Goal: Task Accomplishment & Management: Use online tool/utility

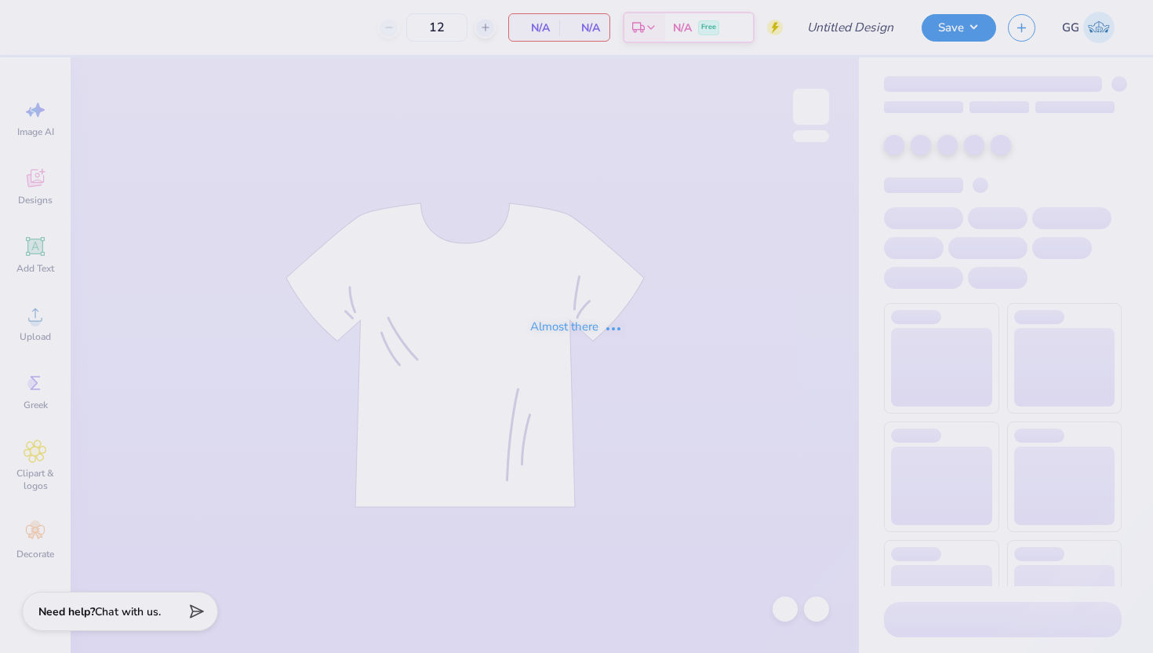
type input "Nature at ASU Winter Hoodies"
type input "25"
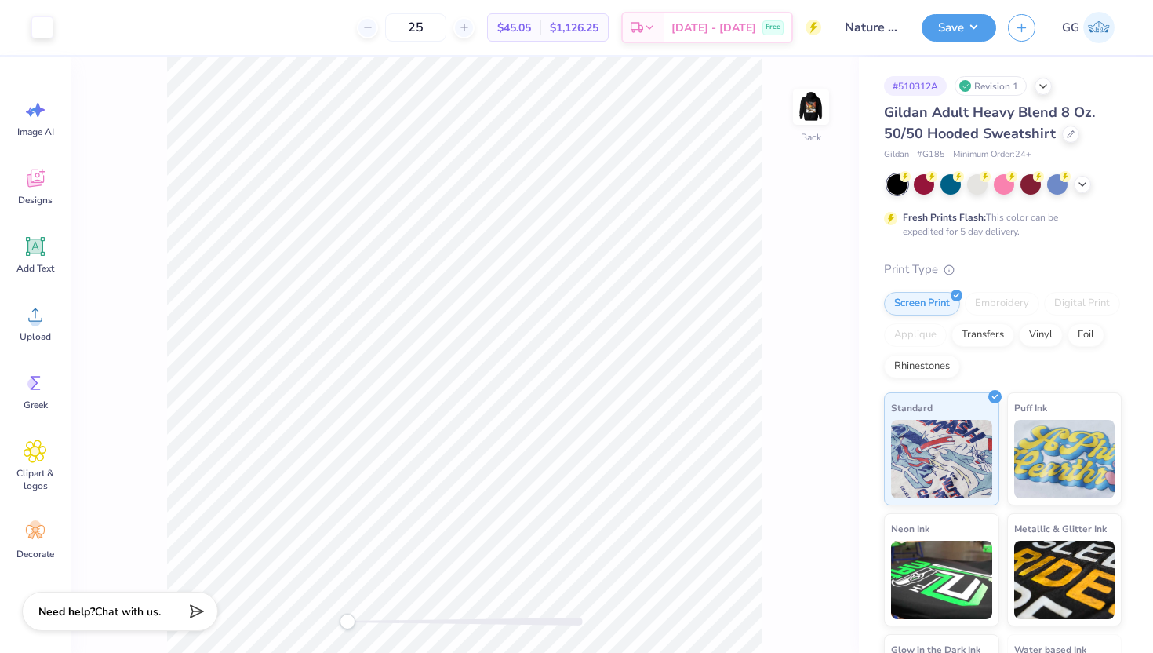
click at [963, 119] on span "Gildan Adult Heavy Blend 8 Oz. 50/50 Hooded Sweatshirt" at bounding box center [989, 123] width 211 height 40
click at [1068, 127] on div at bounding box center [1070, 132] width 17 height 17
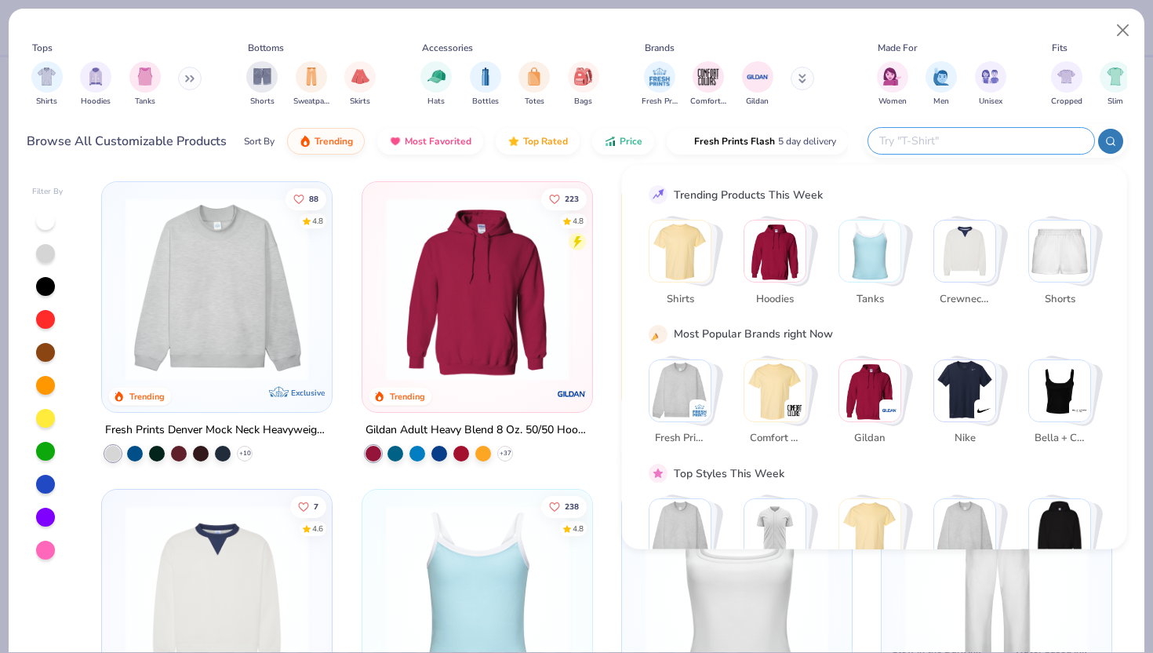
click at [995, 140] on input "text" at bounding box center [981, 141] width 206 height 18
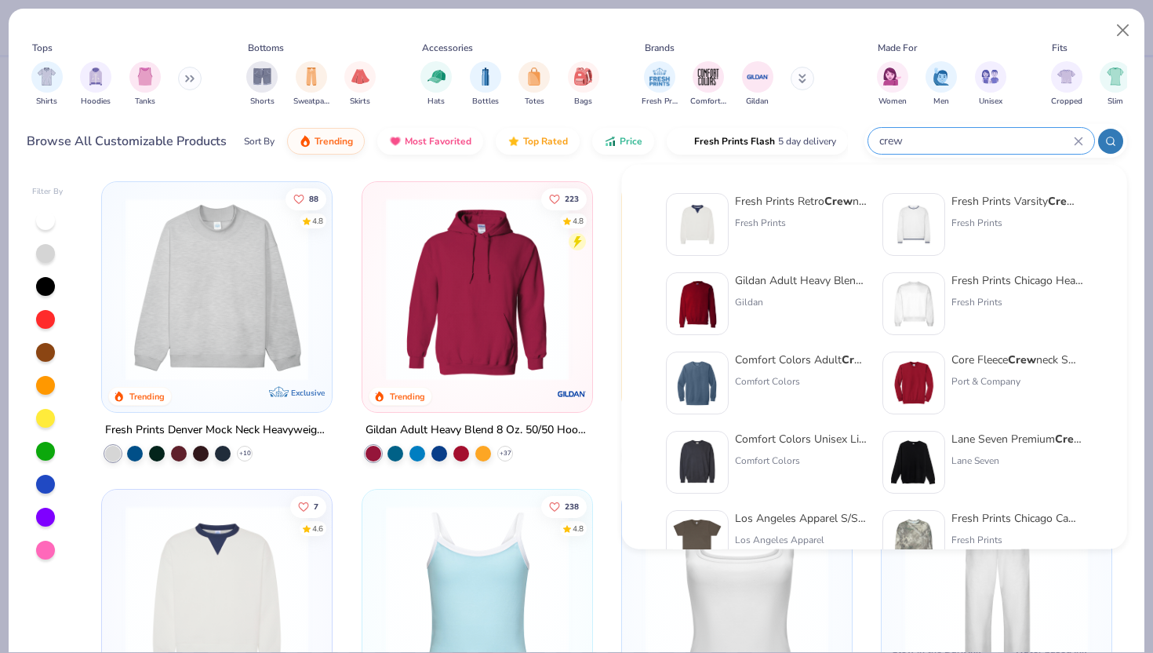
type input "crew"
click at [782, 299] on div "Gildan" at bounding box center [801, 302] width 132 height 14
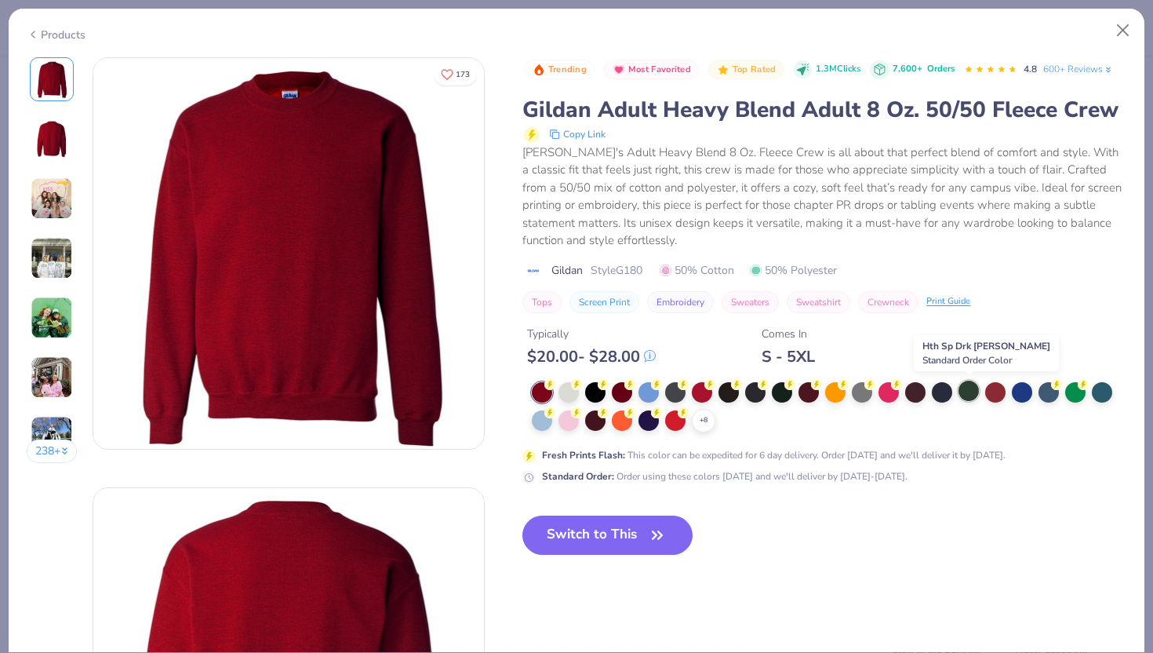
click at [973, 394] on div at bounding box center [969, 390] width 20 height 20
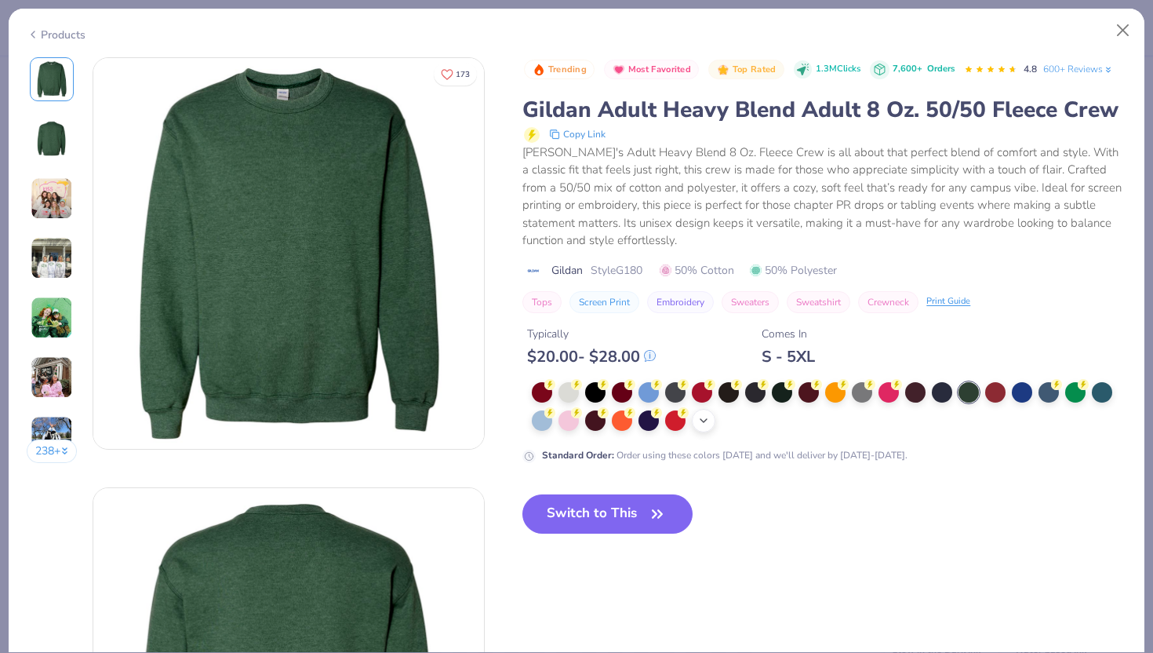
click at [701, 424] on icon at bounding box center [703, 420] width 13 height 13
click at [1125, 26] on button "Close" at bounding box center [1123, 31] width 30 height 30
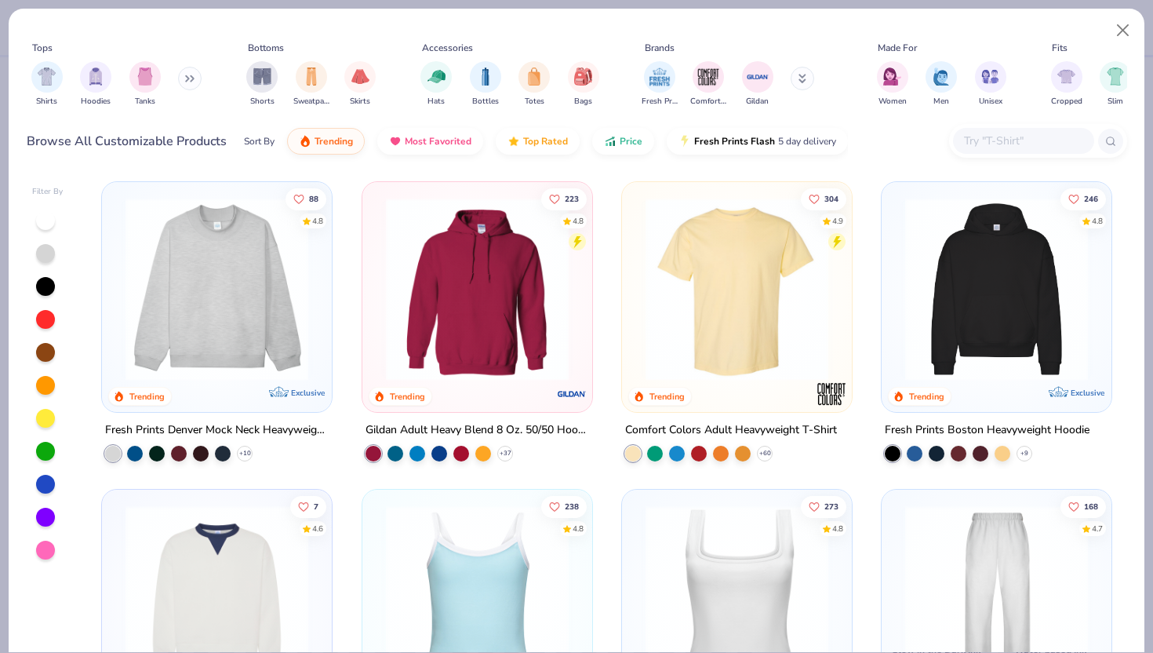
click at [957, 144] on div at bounding box center [1023, 141] width 141 height 26
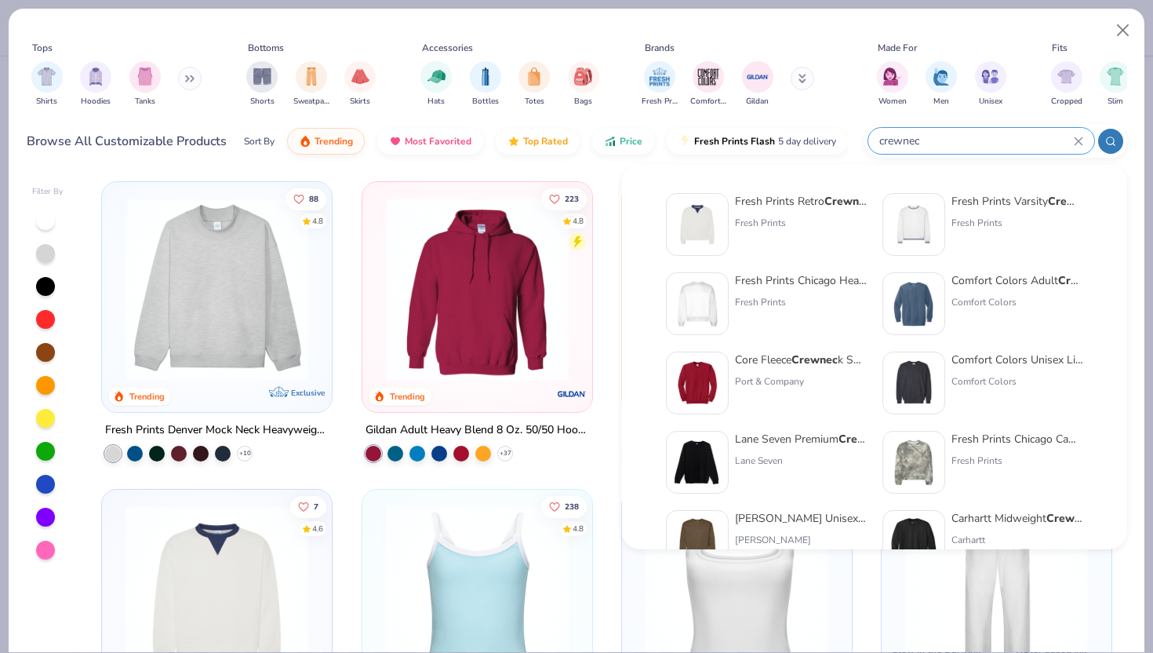
type input "crewnec"
click at [797, 376] on div "Port & Company" at bounding box center [801, 381] width 132 height 14
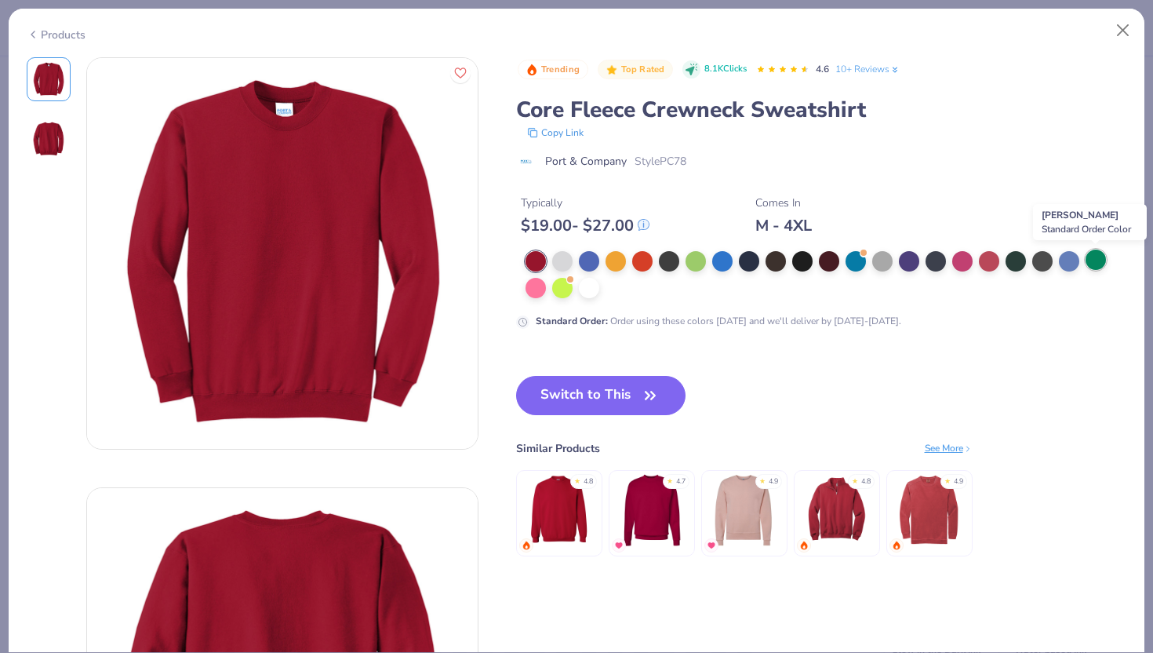
click at [1095, 266] on div at bounding box center [1096, 259] width 20 height 20
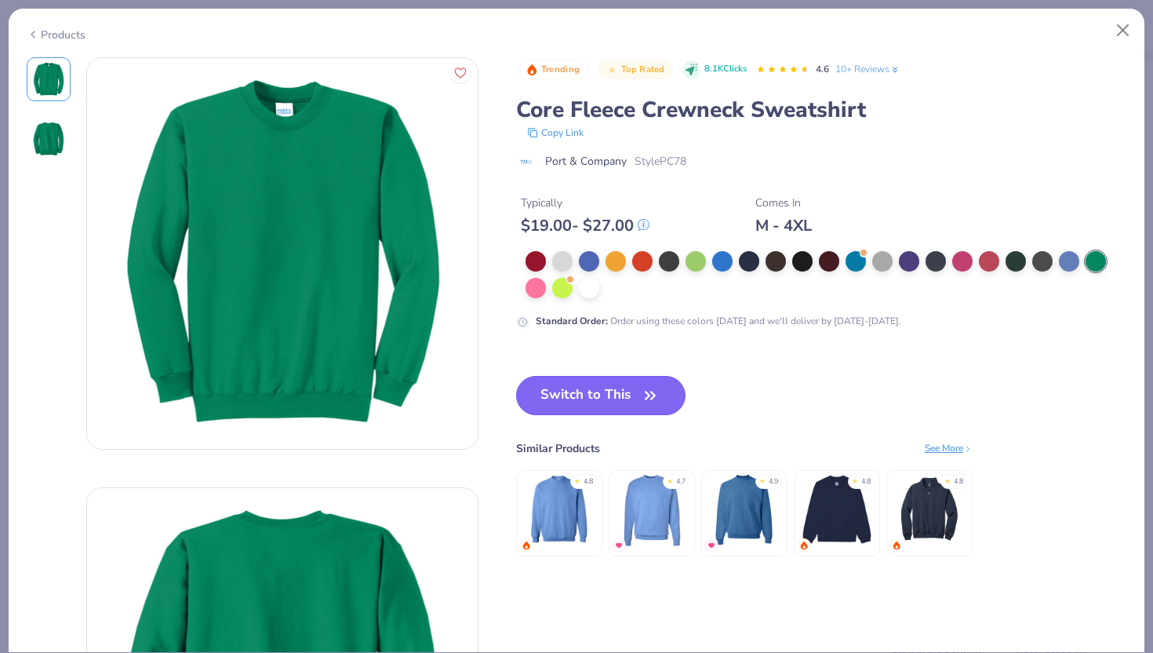
click at [622, 395] on button "Switch to This" at bounding box center [601, 395] width 170 height 39
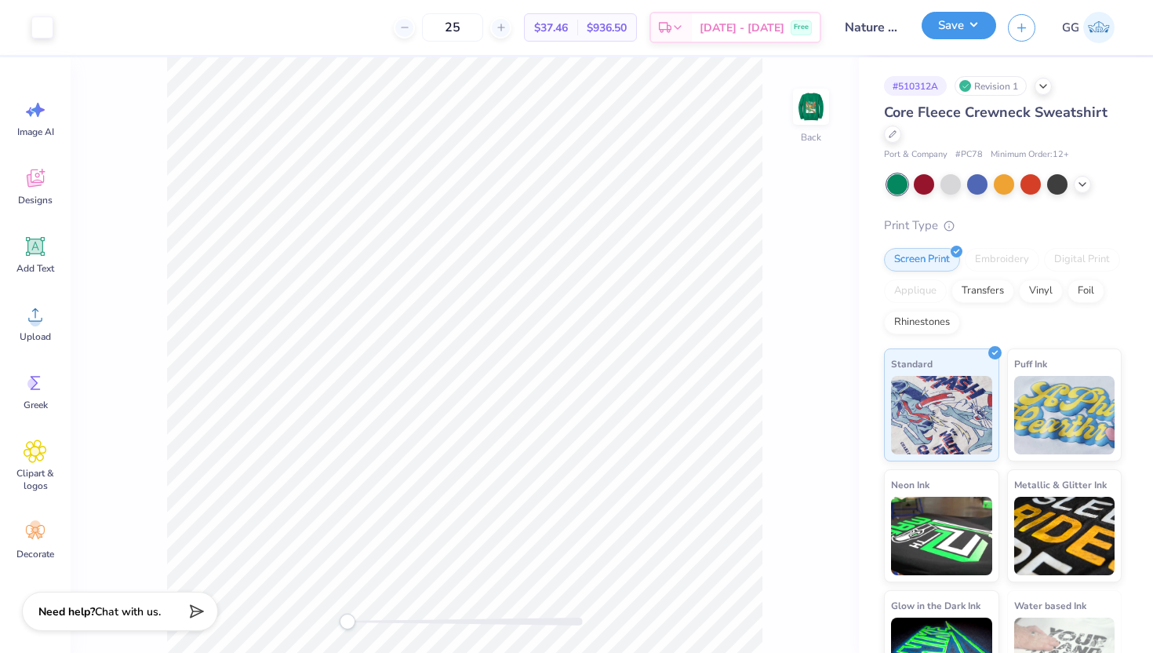
click at [941, 31] on button "Save" at bounding box center [959, 25] width 75 height 27
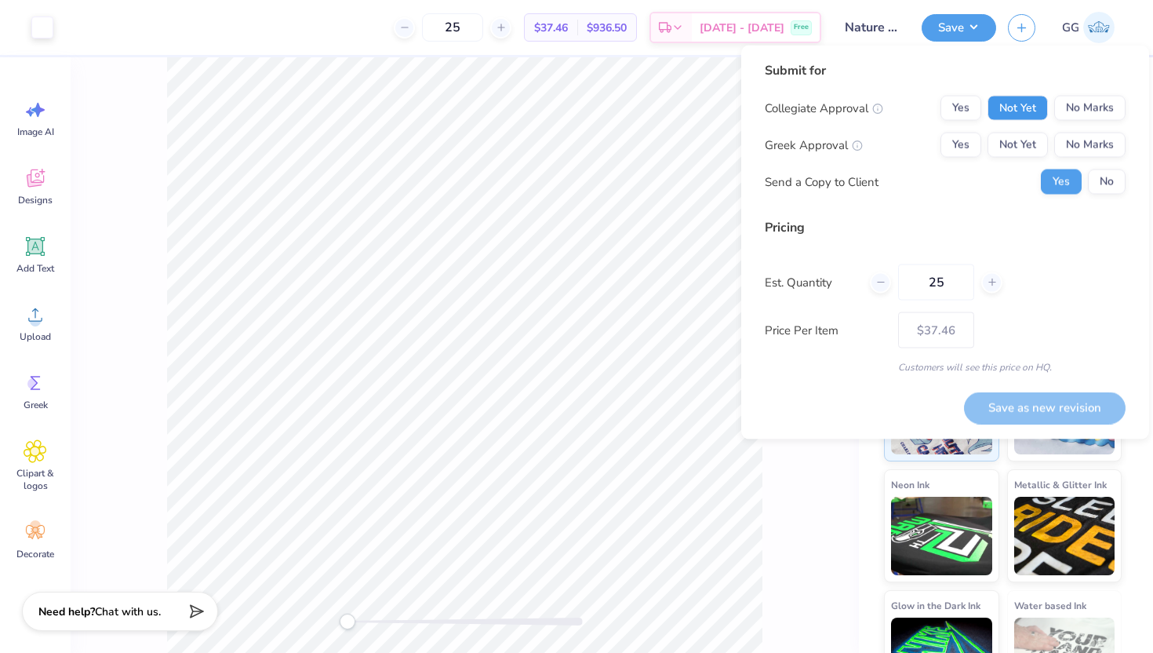
click at [1021, 112] on button "Not Yet" at bounding box center [1018, 108] width 60 height 25
click at [1096, 144] on button "No Marks" at bounding box center [1089, 145] width 71 height 25
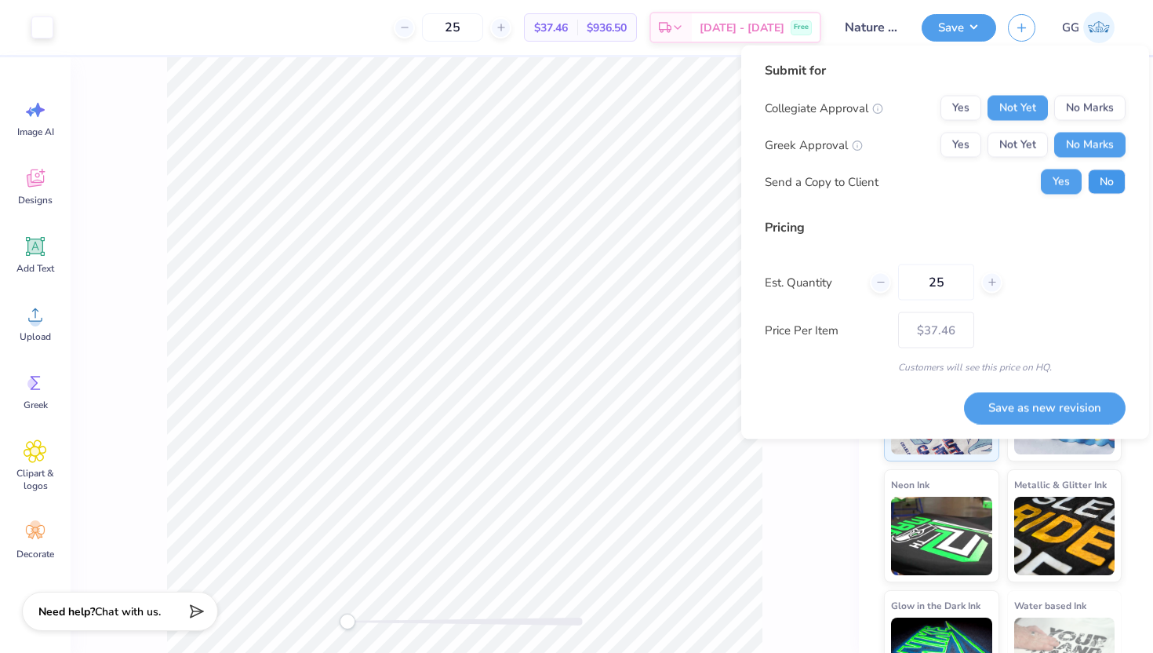
click at [1117, 185] on button "No" at bounding box center [1107, 181] width 38 height 25
click at [1015, 407] on button "Save as new revision" at bounding box center [1045, 407] width 162 height 32
type input "– –"
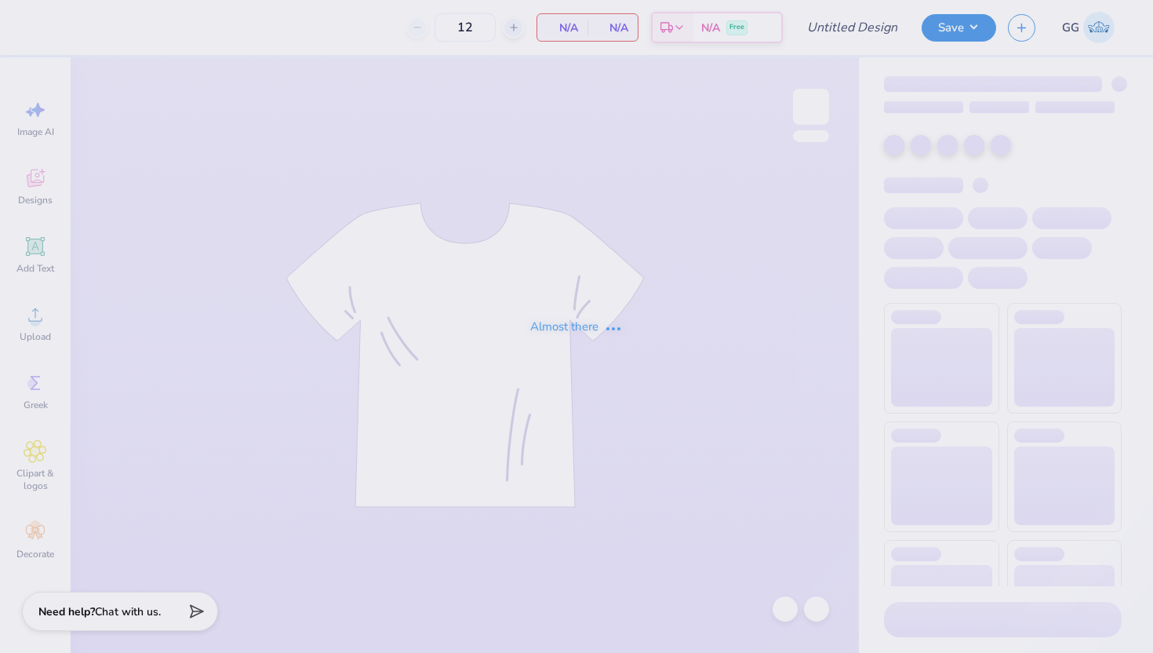
type input "Nature at ASU Winter Hoodies"
type input "25"
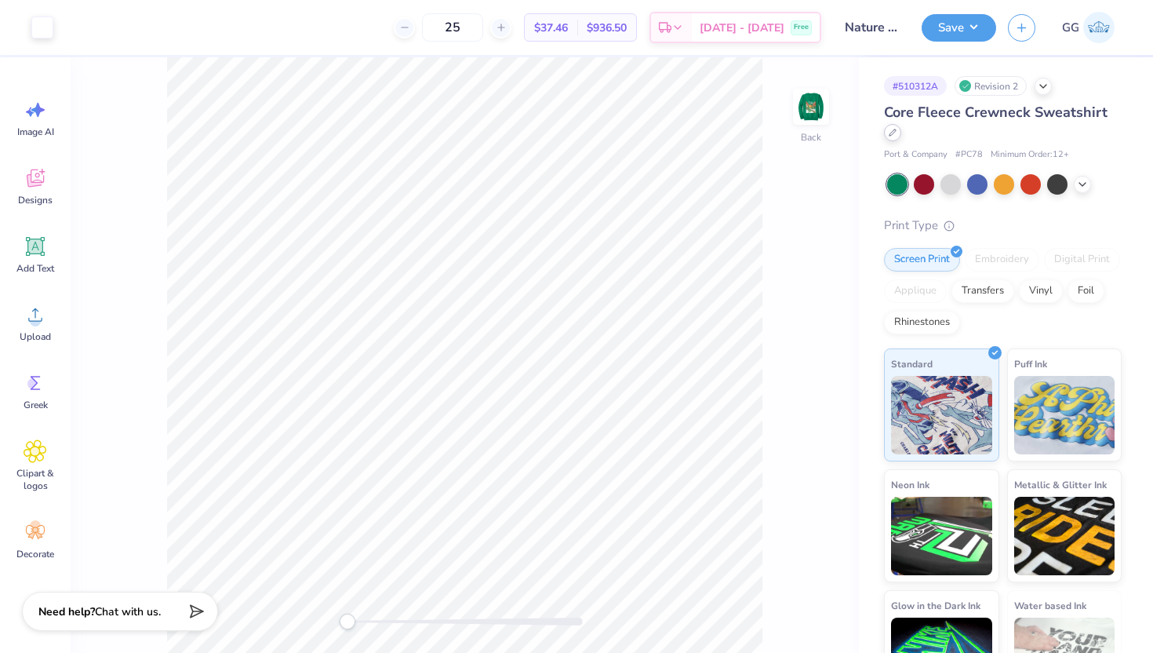
click at [889, 133] on icon at bounding box center [893, 133] width 8 height 8
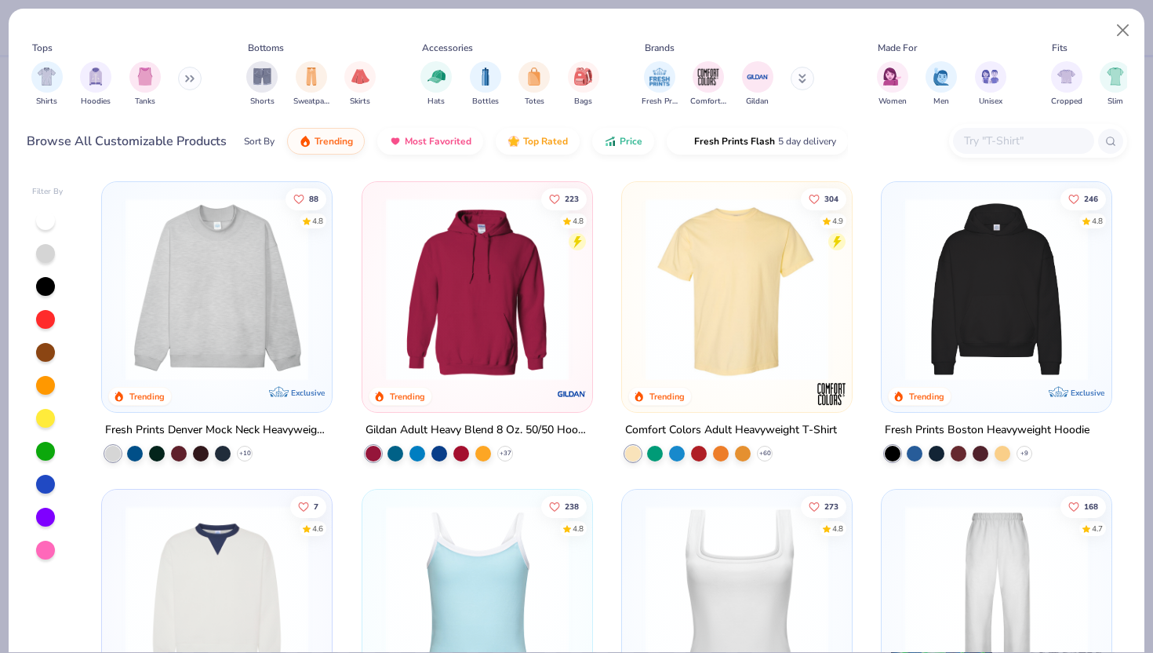
click at [1017, 126] on div at bounding box center [1038, 141] width 178 height 34
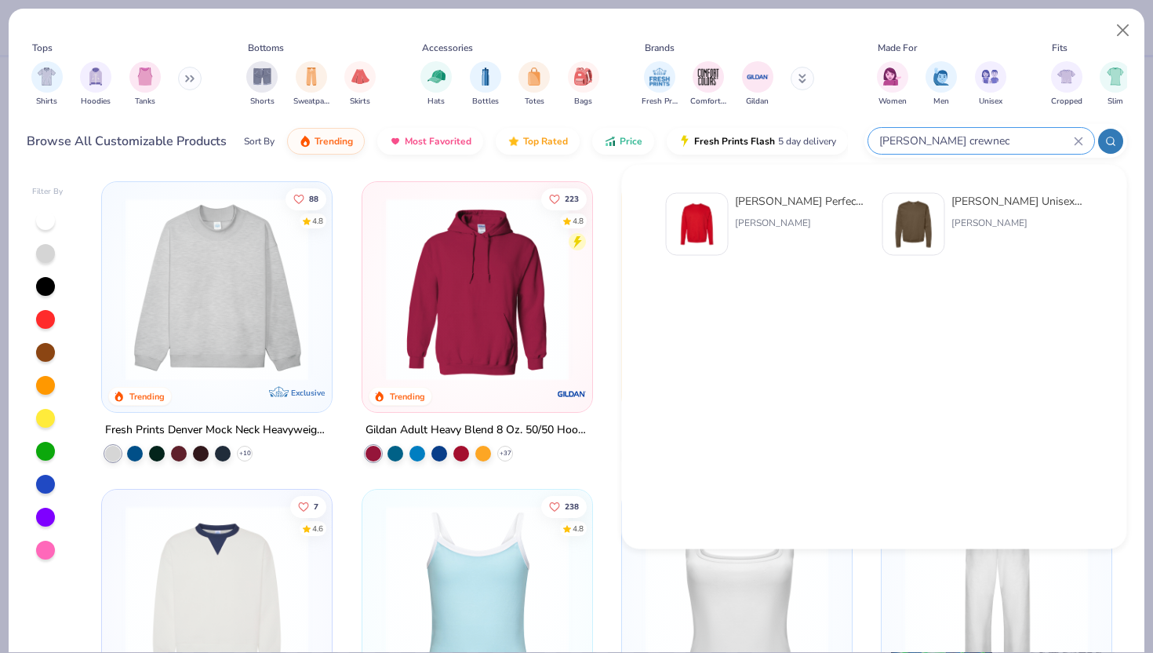
type input "[PERSON_NAME] crewnec"
click at [1004, 213] on div "[PERSON_NAME] Unisex 7.8 Oz. Ecosmart 50/50 Crewneck Sweatshirt [PERSON_NAME]" at bounding box center [1017, 224] width 132 height 63
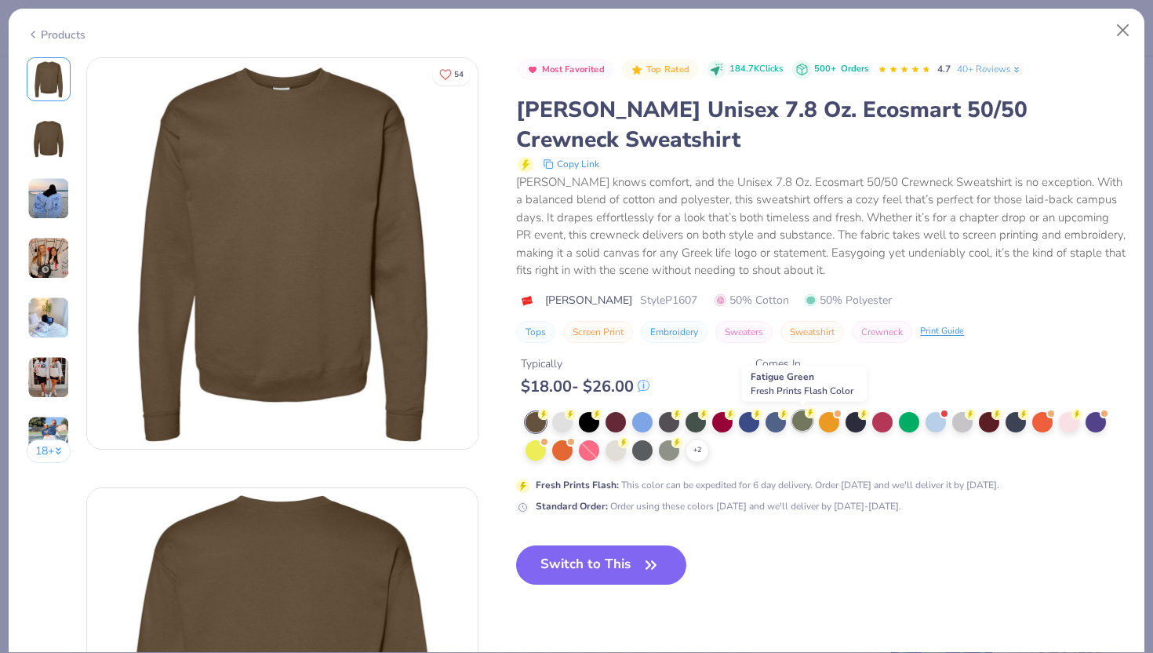
click at [802, 419] on div at bounding box center [802, 420] width 20 height 20
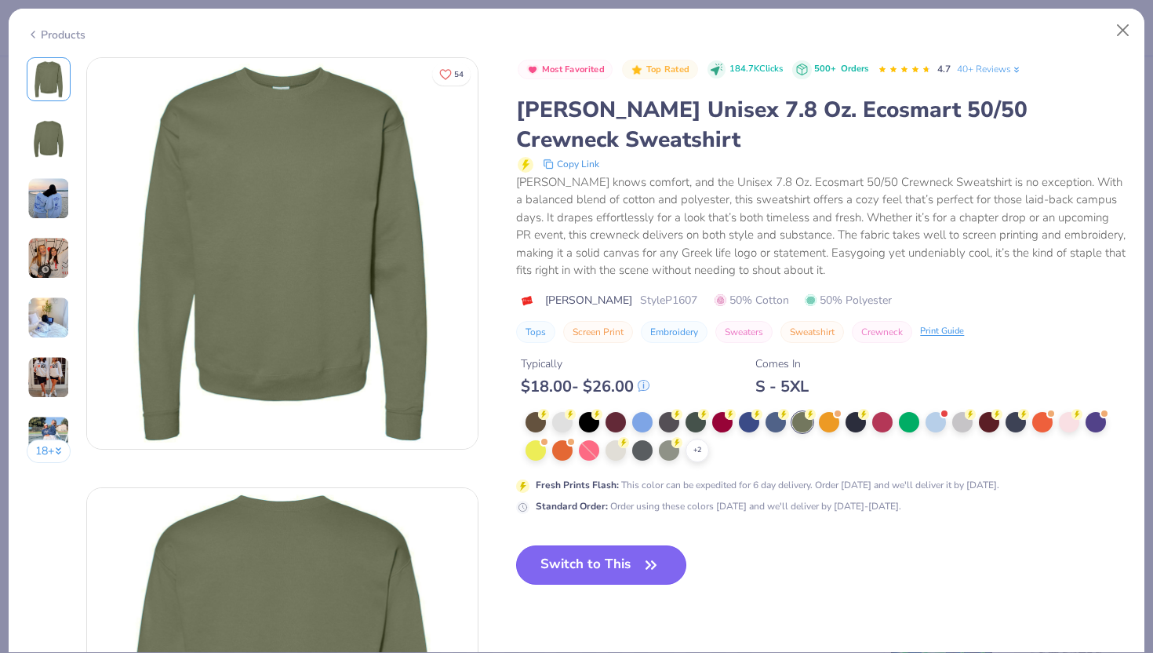
click at [602, 567] on button "Switch to This" at bounding box center [601, 564] width 170 height 39
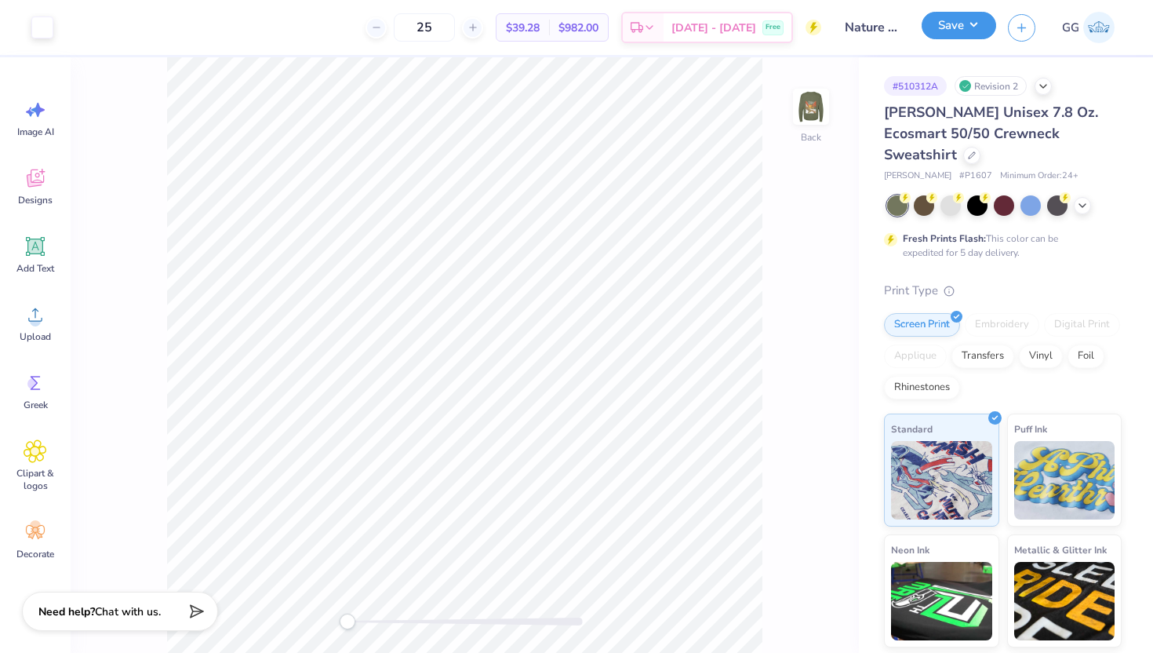
click at [933, 35] on button "Save" at bounding box center [959, 25] width 75 height 27
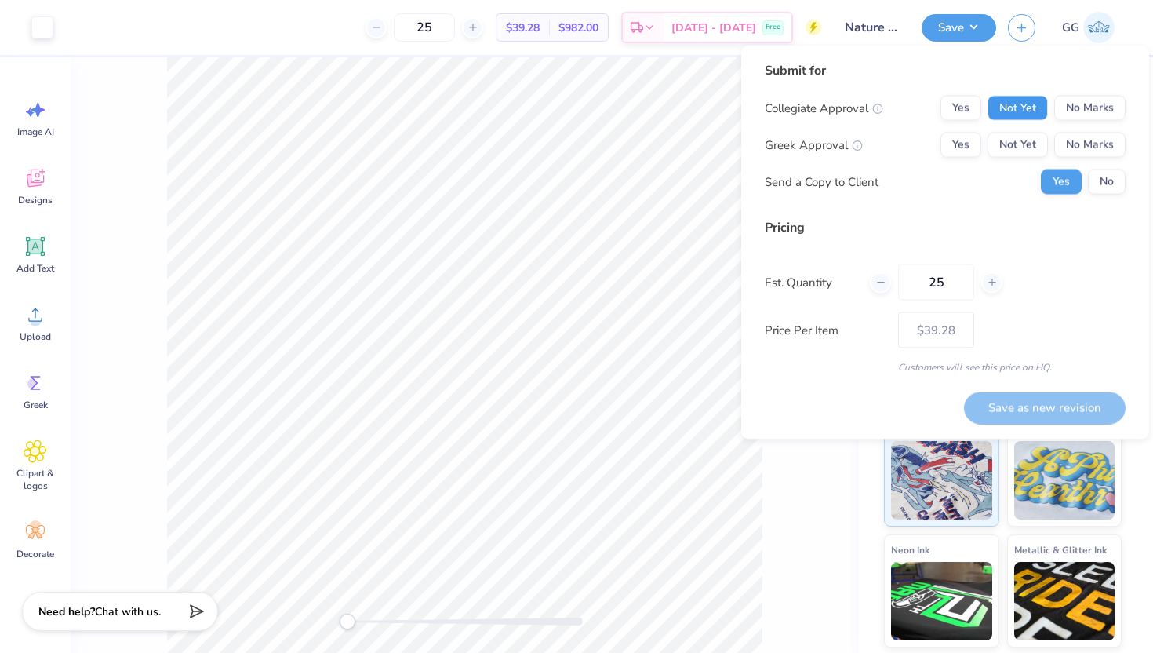
click at [1031, 105] on button "Not Yet" at bounding box center [1018, 108] width 60 height 25
click at [1093, 136] on button "No Marks" at bounding box center [1089, 145] width 71 height 25
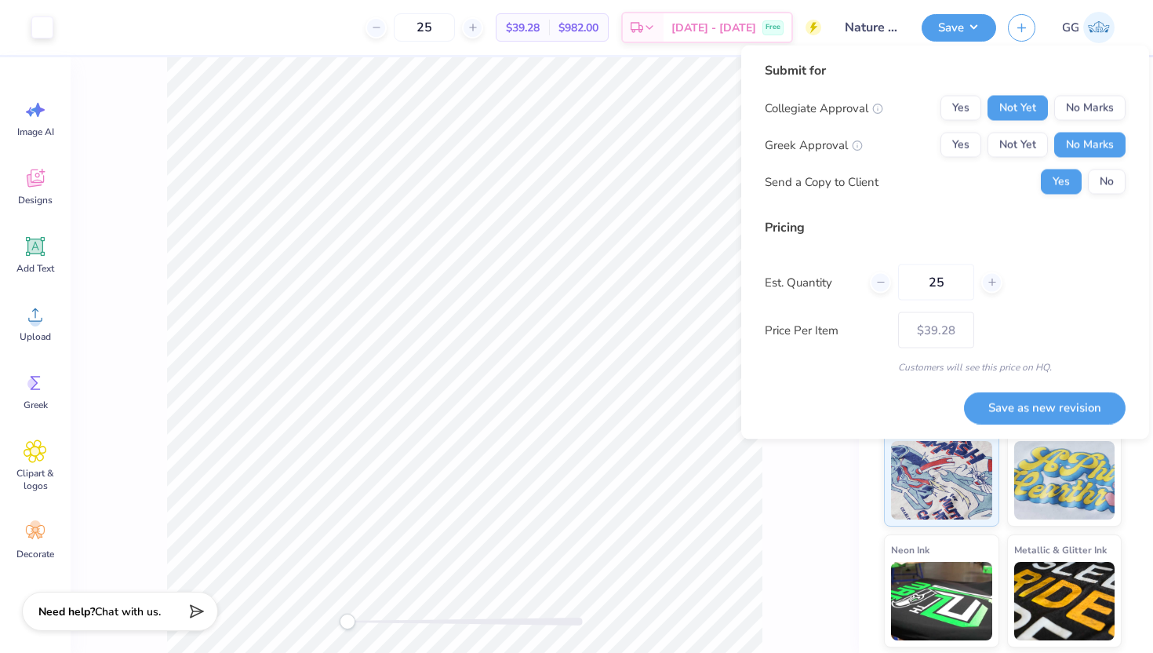
click at [1100, 195] on div "Submit for Collegiate Approval Yes Not Yet No Marks Greek Approval Yes Not Yet …" at bounding box center [945, 133] width 361 height 145
click at [1098, 180] on button "No" at bounding box center [1107, 181] width 38 height 25
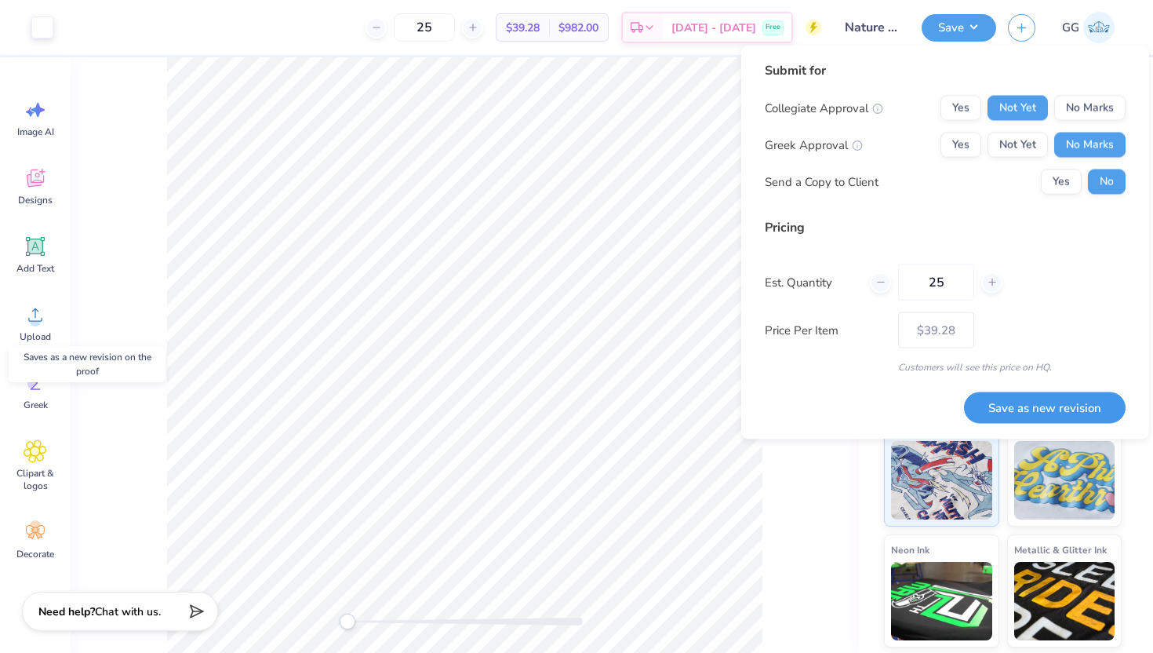
click at [1028, 399] on button "Save as new revision" at bounding box center [1045, 407] width 162 height 32
type input "$39.28"
